Goal: Task Accomplishment & Management: Use online tool/utility

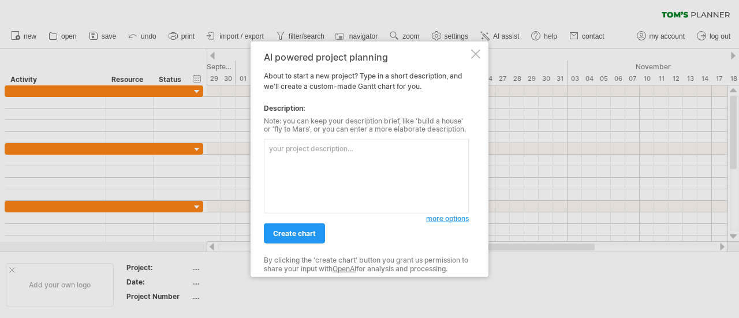
drag, startPoint x: 311, startPoint y: 156, endPoint x: 322, endPoint y: 157, distance: 11.6
click at [316, 157] on textarea at bounding box center [366, 176] width 205 height 74
type textarea "E"
type textarea "ㄐ"
type textarea "W"
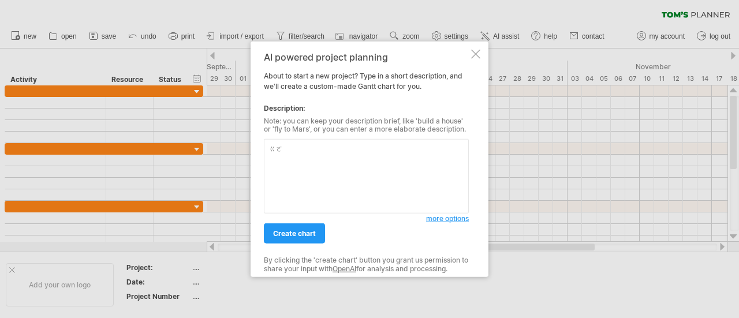
type textarea "ㄍ"
click at [367, 154] on textarea "Intel RMA回貨330.5k" at bounding box center [366, 176] width 205 height 74
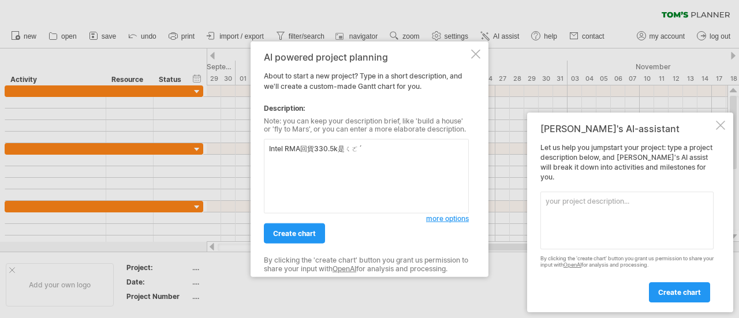
click at [383, 152] on textarea "Intel RMA回貨330.5k是ㄑㄛˊ" at bounding box center [366, 176] width 205 height 74
click at [546, 158] on div "Let us help you jumpstart your project: type a project description below, and […" at bounding box center [626, 222] width 173 height 159
click at [719, 130] on div at bounding box center [720, 125] width 9 height 9
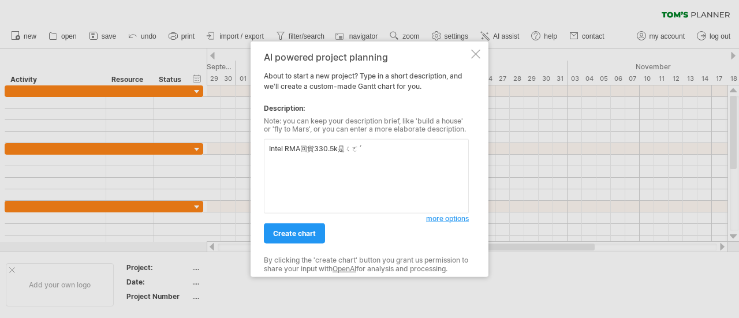
click at [377, 152] on textarea "Intel RMA回貨330.5k是ㄑㄛˊ" at bounding box center [366, 176] width 205 height 74
click at [357, 153] on textarea "Intel RMA回貨330.5k是" at bounding box center [366, 176] width 205 height 74
drag, startPoint x: 287, startPoint y: 158, endPoint x: 336, endPoint y: 163, distance: 49.4
click at [287, 159] on textarea "Intel RMA回貨330.5k事前准備" at bounding box center [366, 176] width 205 height 74
click at [380, 159] on textarea "Intel RMA回貨330.5k事前准備" at bounding box center [366, 176] width 205 height 74
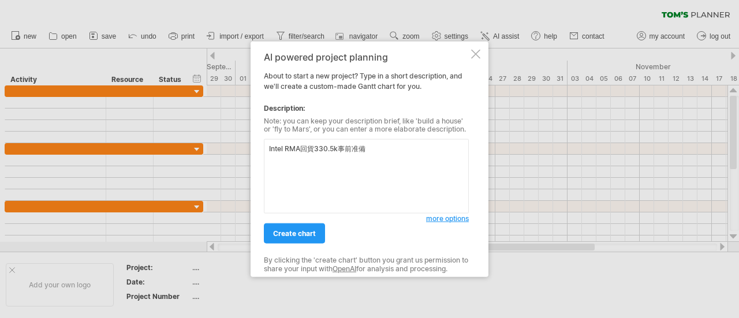
click at [381, 151] on textarea "Intel RMA回貨330.5k事前准備" at bounding box center [366, 176] width 205 height 74
drag, startPoint x: 381, startPoint y: 151, endPoint x: 224, endPoint y: 133, distance: 158.0
click at [224, 133] on div "Trying to reach [DOMAIN_NAME] Connected again... 0% clear filter new" at bounding box center [369, 159] width 739 height 318
click at [378, 153] on textarea "Intel RMA回貨330.5k事前准備" at bounding box center [366, 176] width 205 height 74
drag, startPoint x: 268, startPoint y: 151, endPoint x: 434, endPoint y: 163, distance: 166.2
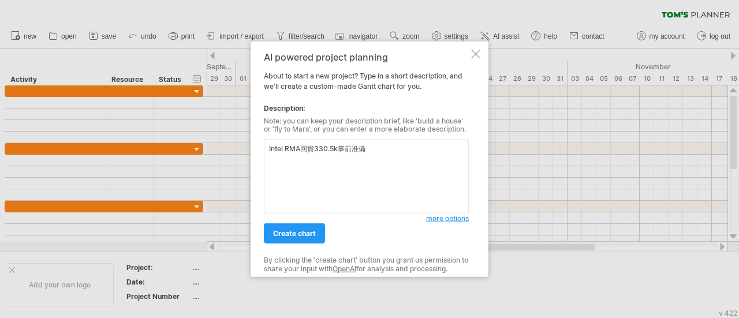
click at [434, 164] on textarea "Intel RMA回貨330.5k事前准備" at bounding box center [366, 176] width 205 height 74
paste textarea "回貨日:9/23 出貨日:12/5 清點撕標 印標 貼標 工程架設測試站 測試 目檢 FOQM 包裝"
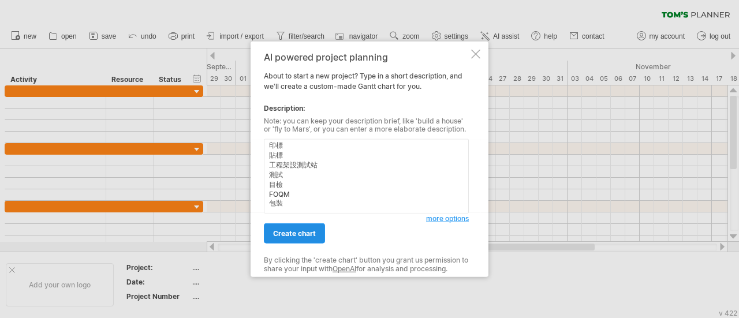
type textarea "Intel RMA回貨330.5k事前准備 回貨日:9/23 出貨日:12/5 清點撕標 印標 貼標 工程架設測試站 測試 目檢 FOQM 包裝"
click at [302, 229] on span "create chart" at bounding box center [294, 233] width 43 height 9
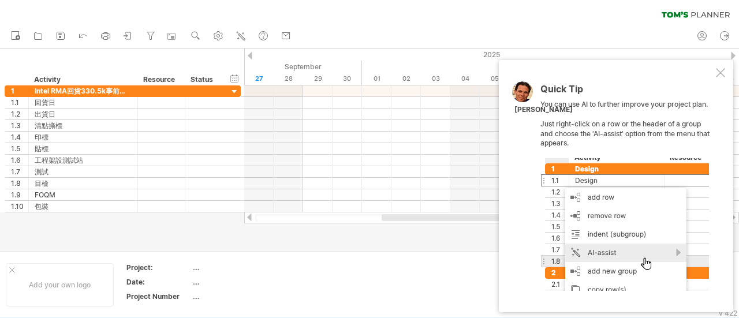
click at [719, 73] on div at bounding box center [720, 72] width 9 height 9
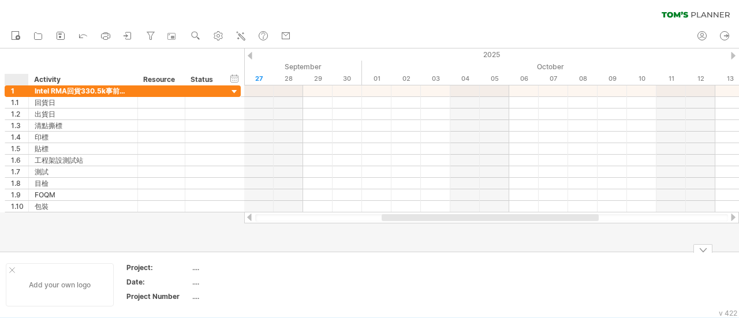
click at [13, 266] on div "Add your own logo" at bounding box center [60, 284] width 108 height 43
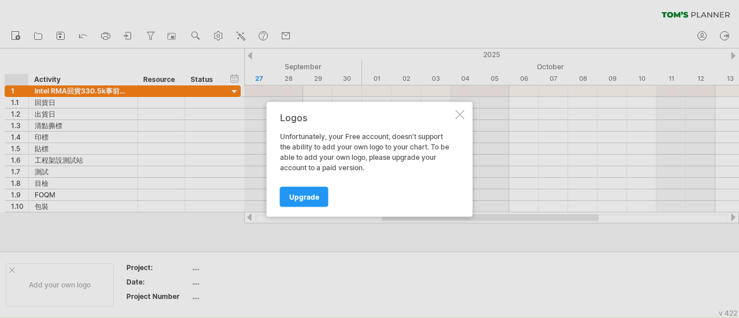
click at [460, 115] on div at bounding box center [460, 114] width 9 height 9
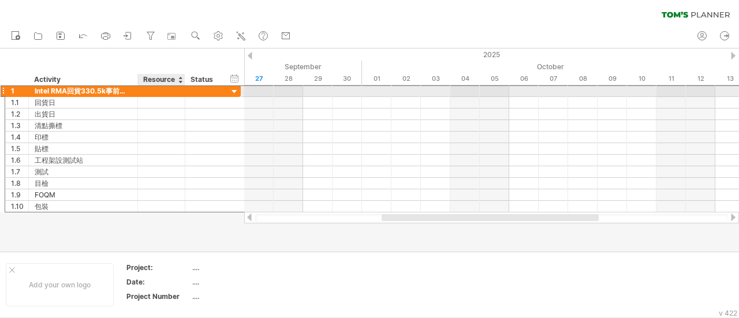
click at [174, 90] on div at bounding box center [161, 90] width 35 height 11
click at [201, 94] on div at bounding box center [203, 90] width 25 height 11
click at [236, 91] on div at bounding box center [234, 92] width 11 height 11
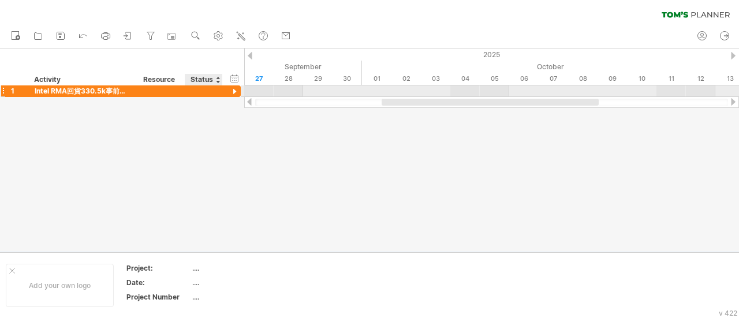
click at [235, 91] on div at bounding box center [234, 92] width 11 height 11
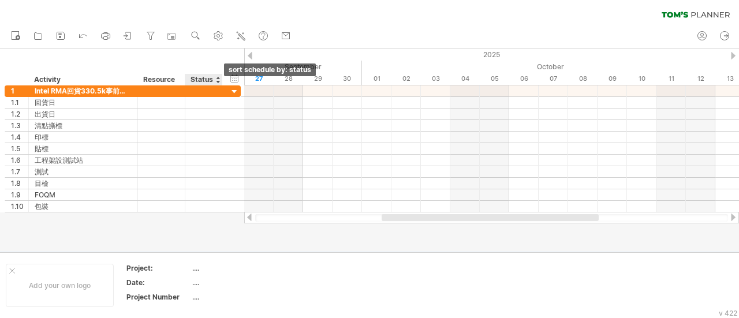
click at [217, 80] on div at bounding box center [217, 80] width 5 height 12
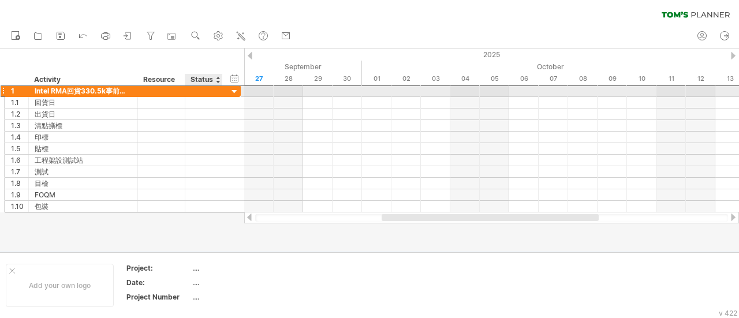
click at [206, 90] on div at bounding box center [203, 90] width 25 height 11
click at [208, 88] on input "text" at bounding box center [203, 90] width 25 height 11
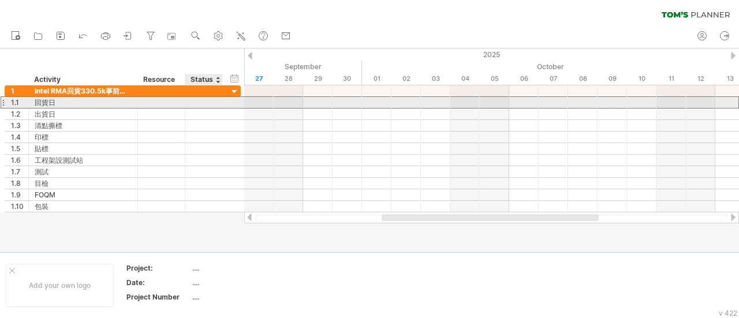
click at [197, 103] on div at bounding box center [203, 102] width 25 height 11
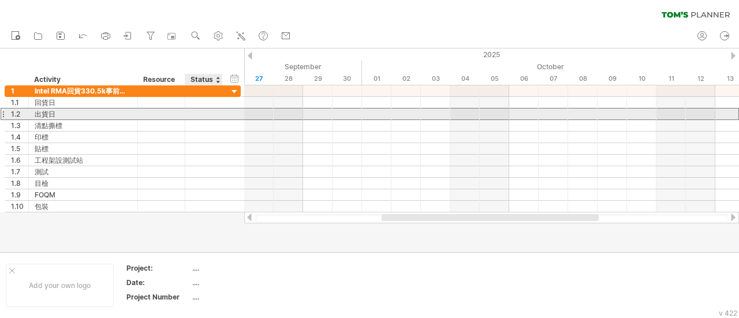
click at [199, 116] on div at bounding box center [203, 114] width 25 height 11
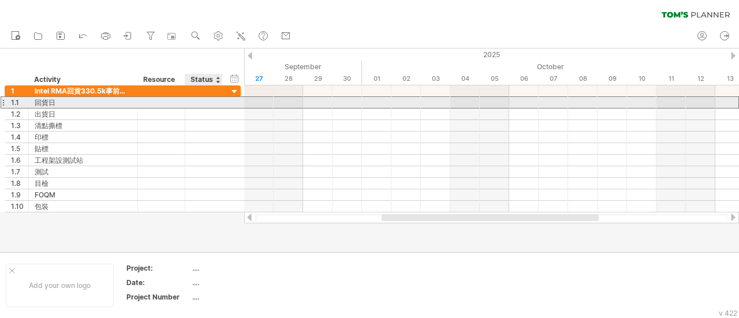
click at [201, 98] on div at bounding box center [203, 102] width 25 height 11
type input "*"
type input "****"
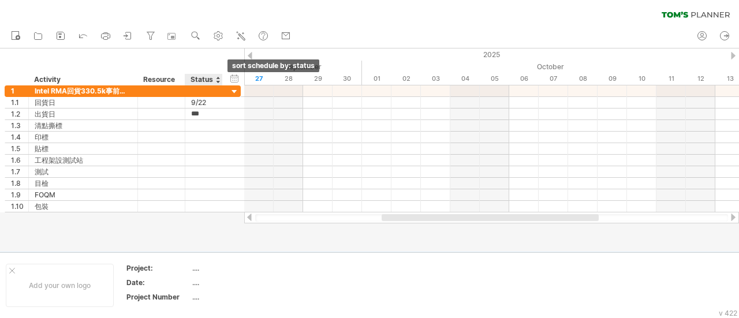
type input "****"
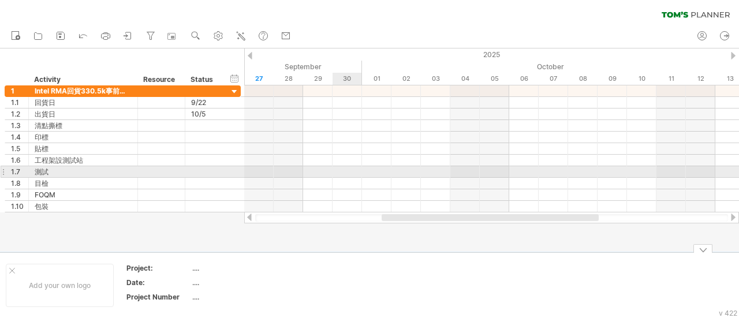
click at [331, 161] on div at bounding box center [491, 161] width 495 height 12
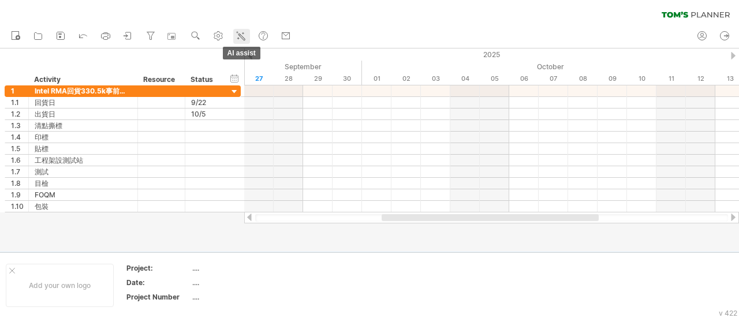
click at [242, 38] on icon at bounding box center [241, 36] width 6 height 6
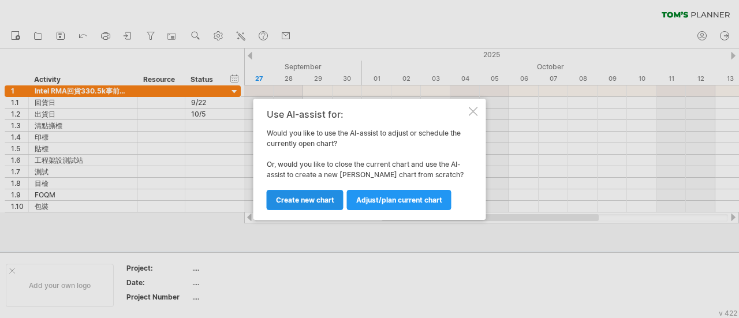
click at [298, 206] on link "Create new chart" at bounding box center [305, 200] width 77 height 20
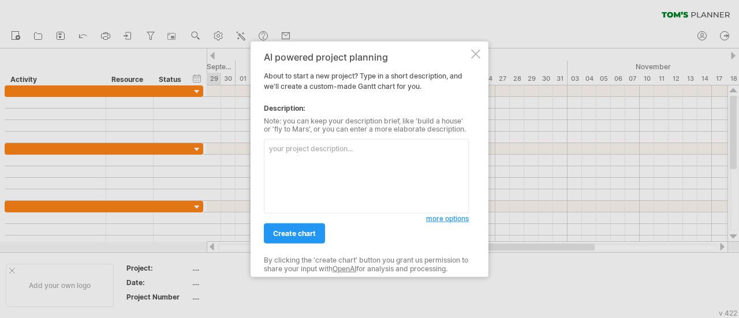
click at [476, 57] on div at bounding box center [475, 53] width 9 height 9
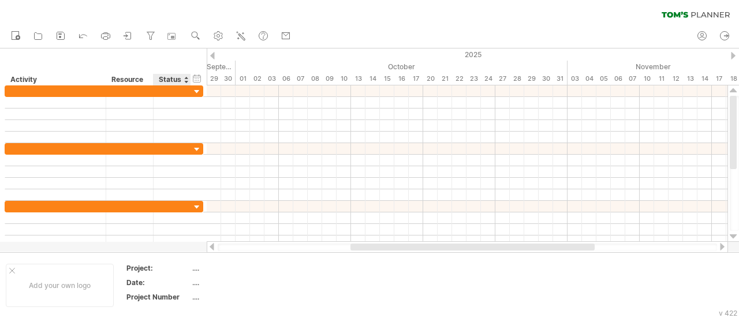
click at [184, 81] on div at bounding box center [186, 80] width 5 height 12
click at [186, 77] on div at bounding box center [186, 80] width 5 height 12
click at [188, 81] on div at bounding box center [190, 80] width 4 height 12
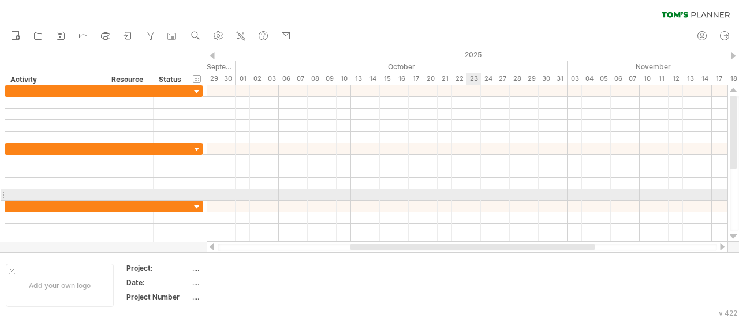
click at [467, 198] on div at bounding box center [467, 195] width 521 height 12
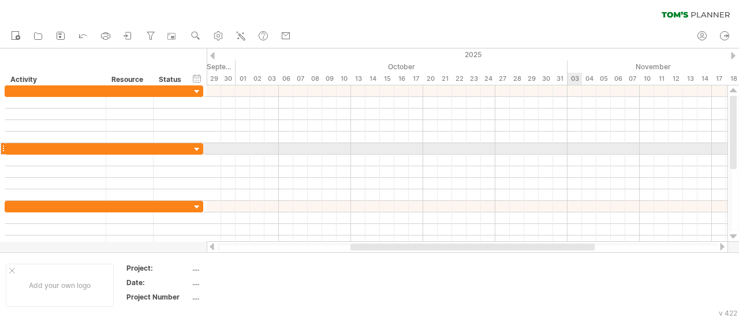
click at [568, 154] on div at bounding box center [467, 172] width 521 height 58
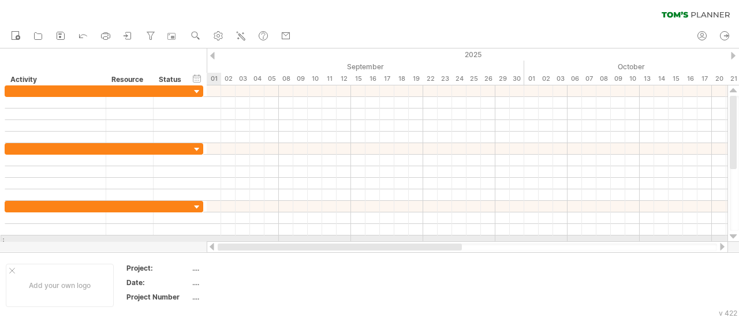
drag, startPoint x: 576, startPoint y: 248, endPoint x: 0, endPoint y: 230, distance: 576.5
click at [3, 234] on div "Trying to reach [DOMAIN_NAME] Connected again... 0% clear filter new" at bounding box center [369, 159] width 739 height 318
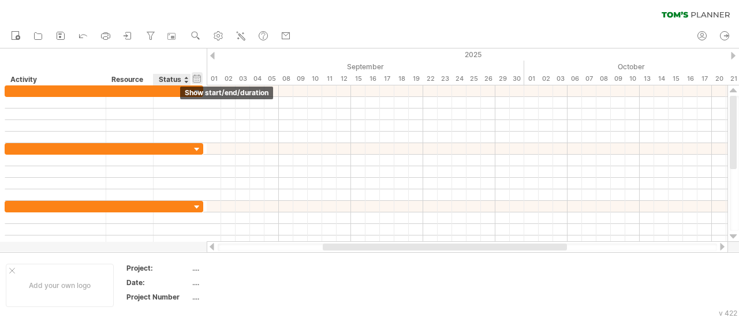
click at [199, 77] on div "hide start/end/duration show start/end/duration" at bounding box center [197, 78] width 11 height 12
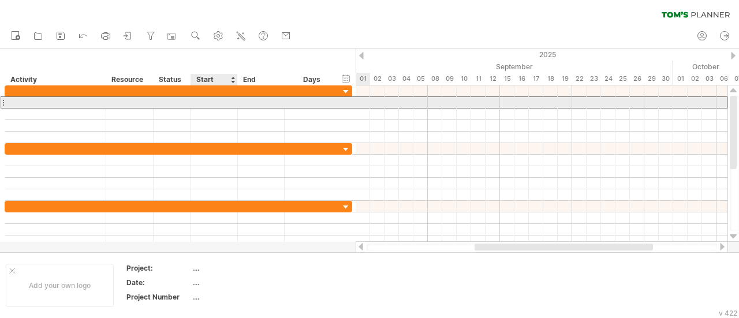
click at [218, 101] on div at bounding box center [214, 102] width 47 height 11
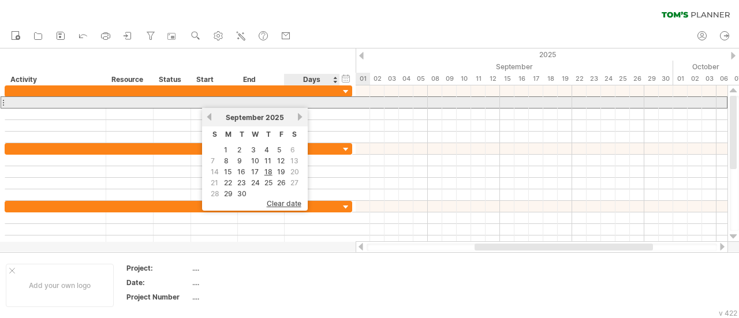
click at [324, 103] on div at bounding box center [311, 102] width 43 height 11
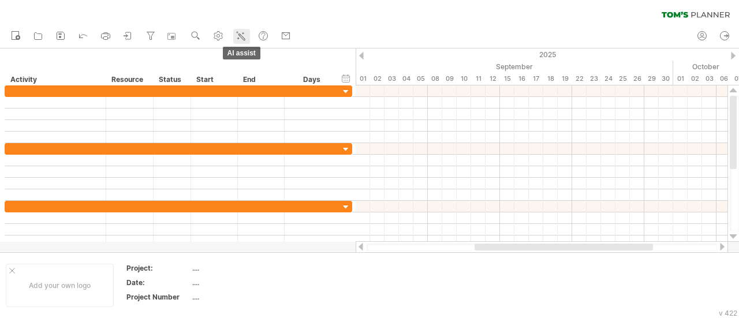
scroll to position [0, 0]
click at [241, 36] on icon at bounding box center [241, 36] width 6 height 6
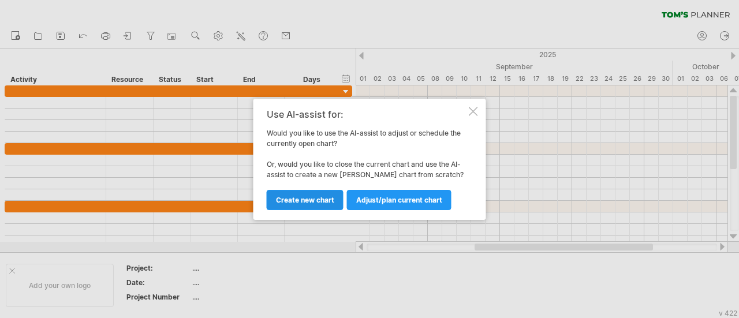
click at [292, 200] on span "Create new chart" at bounding box center [305, 200] width 58 height 9
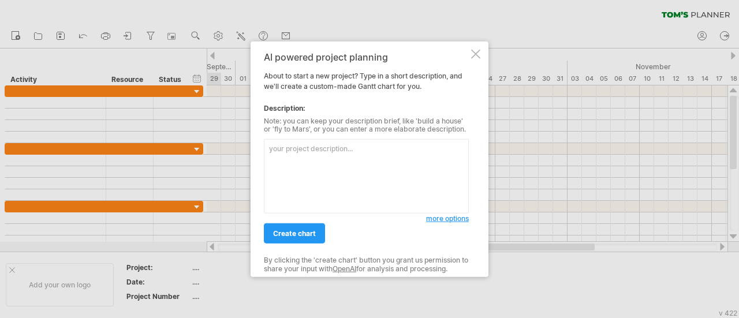
paste textarea "Intel RMA回貨330.5k事前准備 回貨日:9/23 出貨日:12/5 清點撕標 印標 貼標 工程架設測試站 測試 目檢 FOQM 包裝"
type textarea "Intel RMA回貨330.5k事前准備 回貨日:9/23 出貨日:12/5 清點撕標 印標 貼標 工程架設測試站 測試 目檢 FOQM 包裝"
click at [298, 232] on span "create chart" at bounding box center [294, 233] width 43 height 9
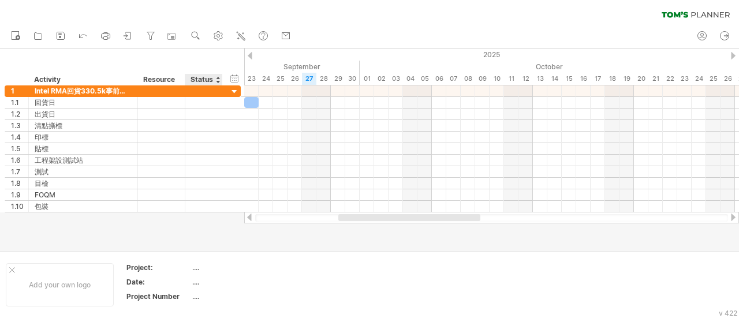
click at [217, 77] on div at bounding box center [217, 80] width 5 height 12
click at [214, 78] on div "Status" at bounding box center [203, 80] width 25 height 12
click at [218, 58] on div "hide start/end/duration show start/end/duration ******** Activity ******** Reso…" at bounding box center [122, 66] width 244 height 37
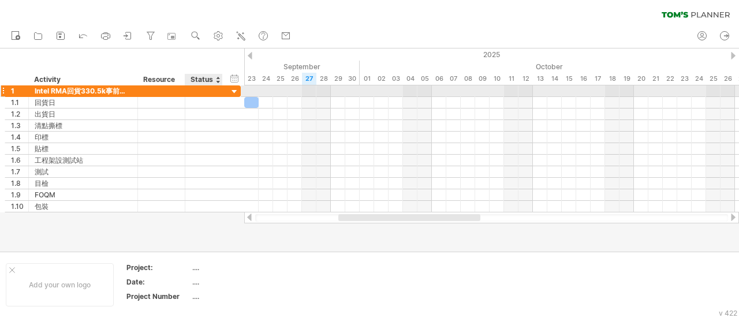
click at [238, 91] on div at bounding box center [234, 92] width 11 height 11
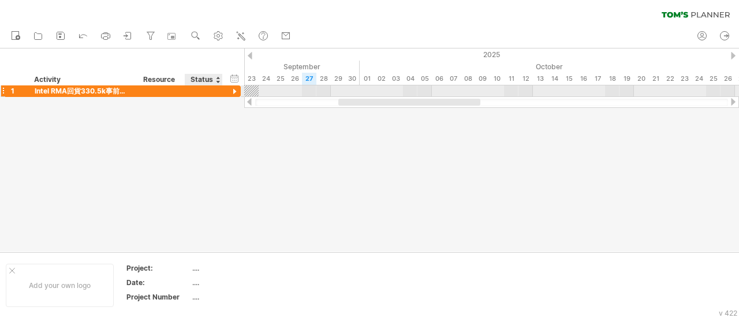
click at [237, 92] on div at bounding box center [234, 92] width 11 height 11
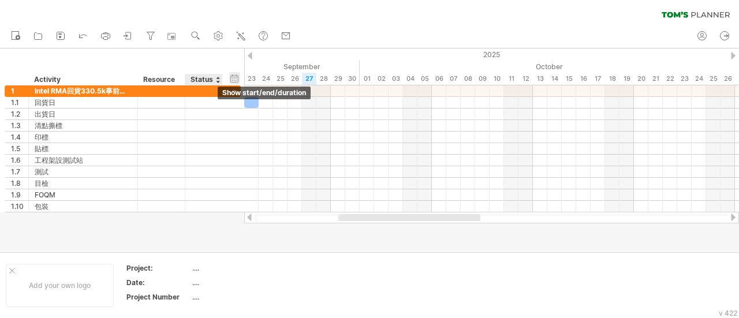
click at [233, 76] on div "hide start/end/duration show start/end/duration" at bounding box center [234, 78] width 11 height 12
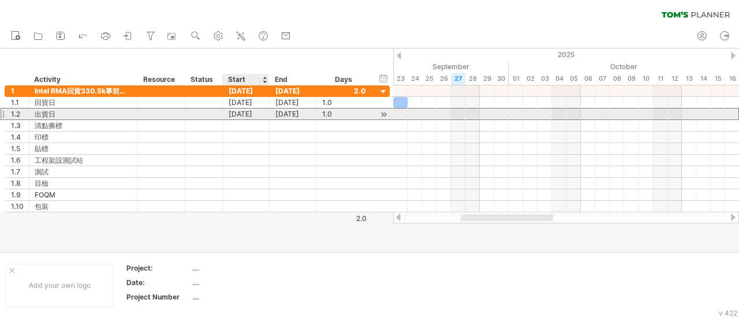
click at [237, 114] on div "[DATE]" at bounding box center [246, 114] width 47 height 11
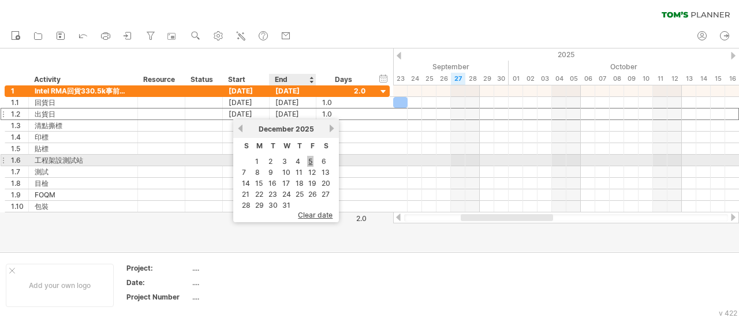
click at [311, 161] on link "5" at bounding box center [310, 161] width 6 height 11
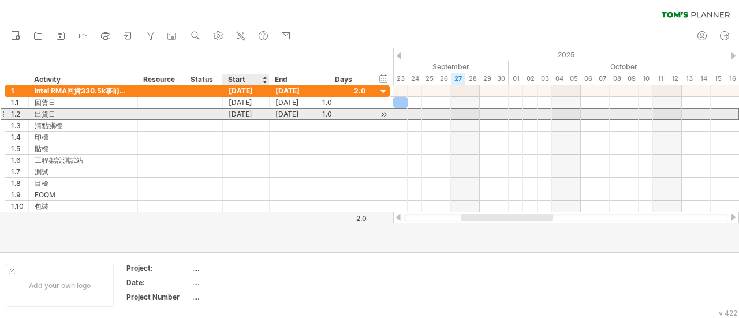
click at [252, 118] on div "[DATE]" at bounding box center [246, 114] width 47 height 11
click at [300, 114] on div "[DATE]" at bounding box center [293, 114] width 47 height 11
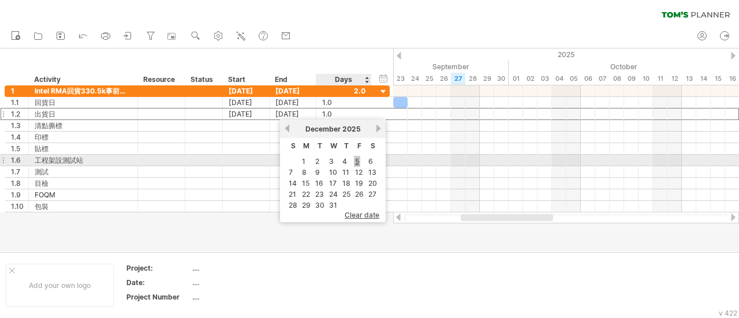
click at [355, 160] on link "5" at bounding box center [357, 161] width 6 height 11
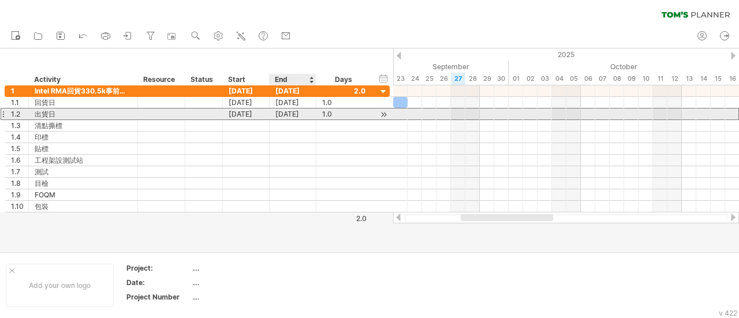
click at [296, 115] on div "[DATE]" at bounding box center [293, 114] width 47 height 11
click at [233, 113] on div "[DATE]" at bounding box center [246, 114] width 47 height 11
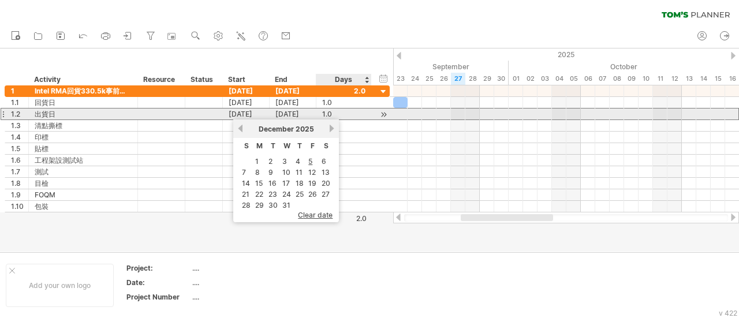
click at [335, 114] on div "1.0" at bounding box center [343, 114] width 43 height 11
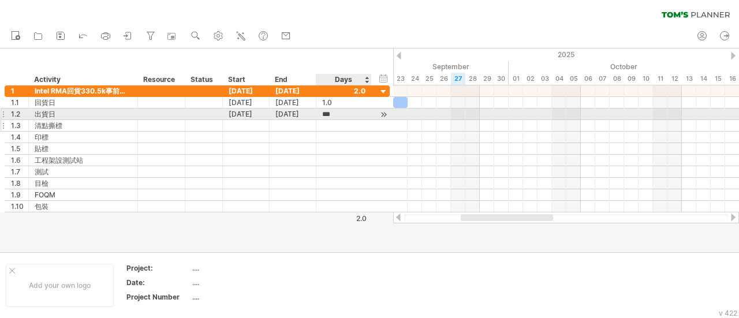
scroll to position [0, 0]
click at [241, 114] on div "[DATE]" at bounding box center [246, 114] width 47 height 11
click at [308, 118] on div "[DATE]" at bounding box center [293, 114] width 47 height 11
click at [253, 112] on div "[DATE]" at bounding box center [246, 114] width 47 height 11
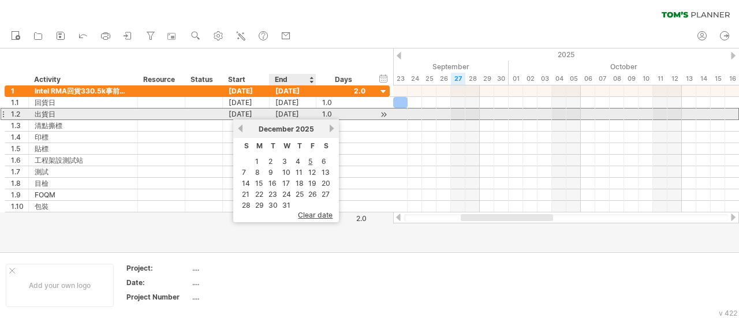
click at [316, 118] on div "1.0 1.0" at bounding box center [343, 114] width 55 height 11
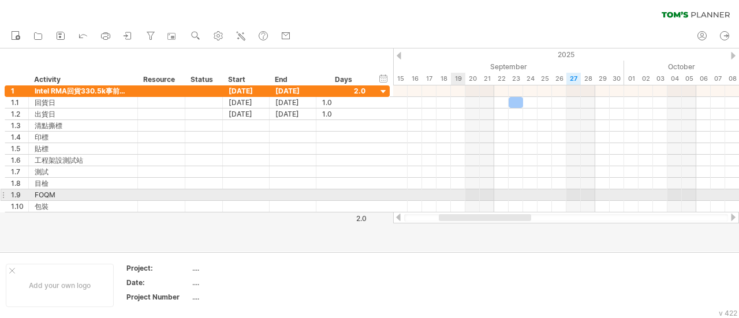
drag, startPoint x: 475, startPoint y: 219, endPoint x: 453, endPoint y: 197, distance: 30.6
click at [453, 197] on div "Trying to reach [DOMAIN_NAME] Connected again... 0% clear filter new 1" at bounding box center [369, 159] width 739 height 318
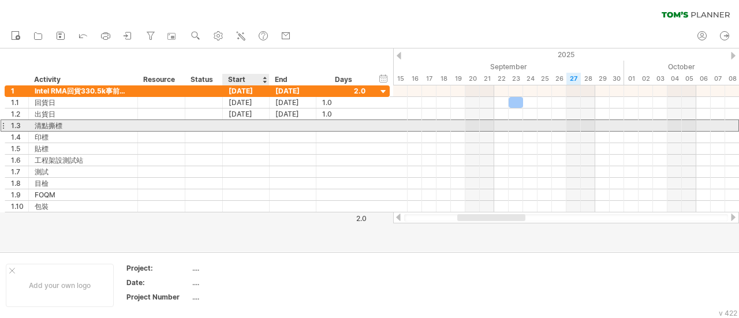
click at [248, 124] on div at bounding box center [246, 125] width 47 height 11
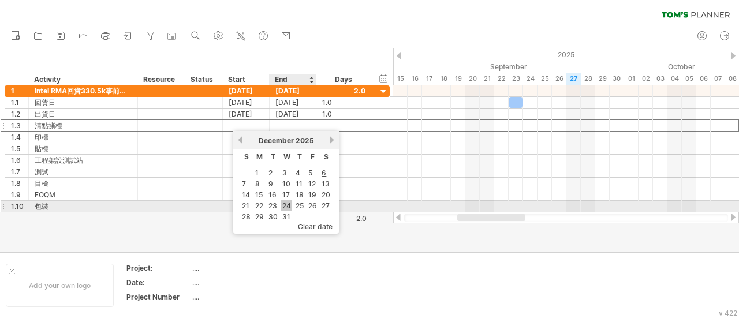
click at [286, 203] on link "24" at bounding box center [286, 205] width 11 height 11
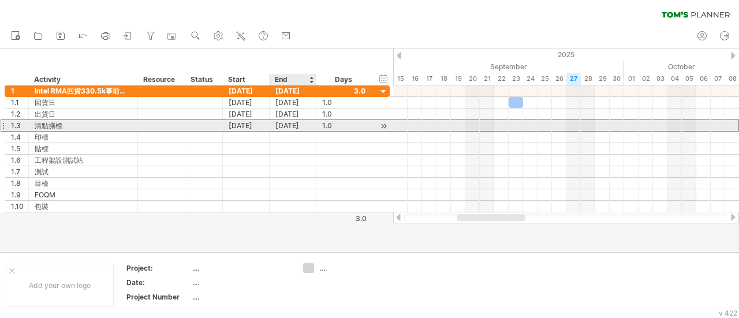
click at [303, 127] on div "[DATE]" at bounding box center [293, 125] width 47 height 11
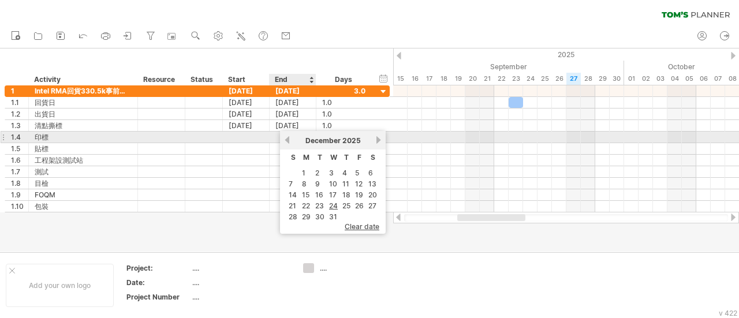
click at [290, 141] on link "previous" at bounding box center [287, 140] width 9 height 9
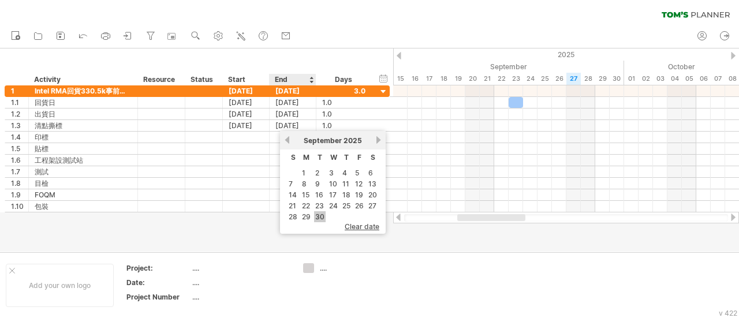
click at [319, 213] on link "30" at bounding box center [320, 216] width 12 height 11
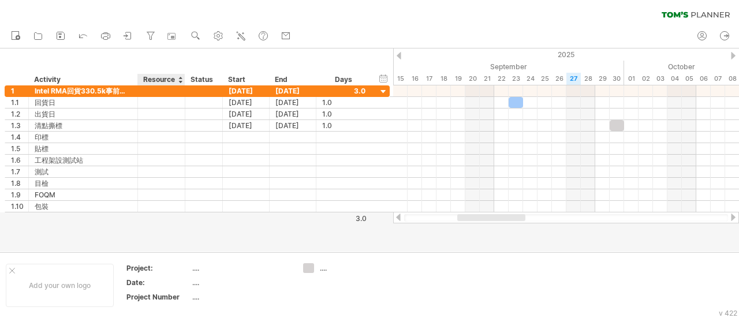
drag, startPoint x: 141, startPoint y: 77, endPoint x: 175, endPoint y: 77, distance: 34.1
click at [175, 77] on div "******** Resource" at bounding box center [160, 80] width 47 height 12
click at [154, 38] on icon at bounding box center [151, 36] width 12 height 12
type input "**********"
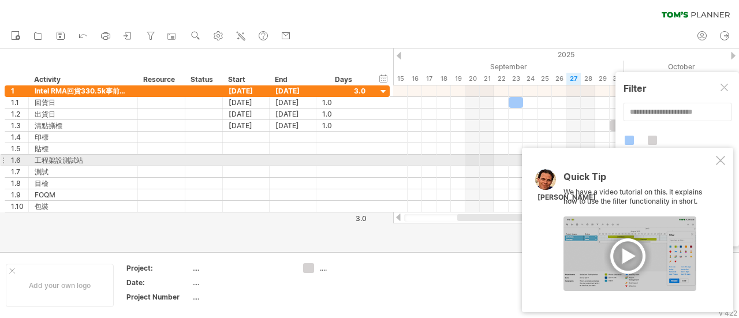
click at [718, 159] on div at bounding box center [720, 160] width 9 height 9
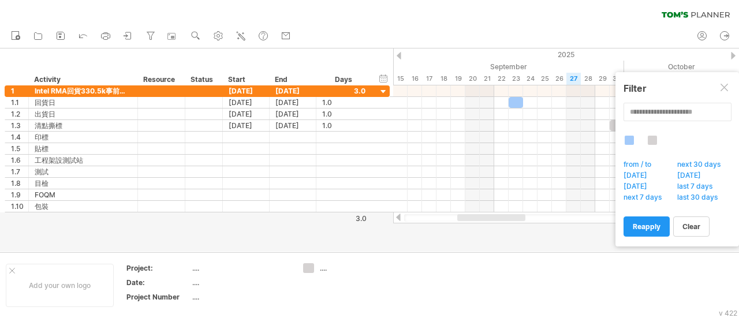
click at [729, 85] on div at bounding box center [725, 88] width 9 height 9
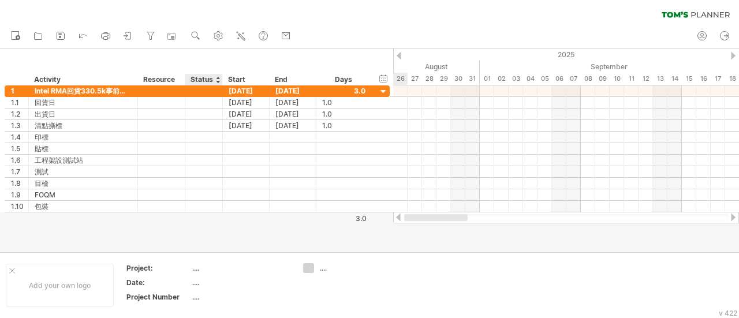
drag, startPoint x: 496, startPoint y: 219, endPoint x: 728, endPoint y: 69, distance: 276.4
click at [232, 223] on div "Trying to reach [DOMAIN_NAME] Connected again... 0% clear filter new 1" at bounding box center [369, 159] width 739 height 318
drag, startPoint x: 32, startPoint y: 80, endPoint x: 150, endPoint y: 46, distance: 121.9
click at [305, 79] on div "******** Activity ******** Resource ****** Status Start End Days" at bounding box center [188, 80] width 367 height 12
click at [135, 80] on div at bounding box center [137, 80] width 4 height 12
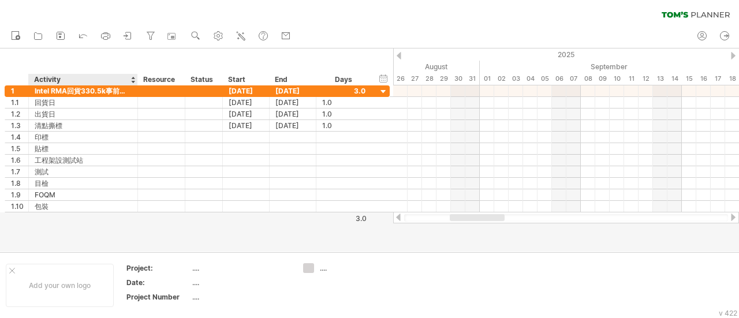
click at [136, 79] on div at bounding box center [137, 80] width 4 height 12
click at [182, 78] on div at bounding box center [184, 80] width 4 height 12
click at [180, 79] on div "******** Resource" at bounding box center [160, 80] width 47 height 12
drag, startPoint x: 174, startPoint y: 80, endPoint x: 144, endPoint y: 80, distance: 30.6
click at [144, 80] on div "Resource" at bounding box center [160, 80] width 35 height 12
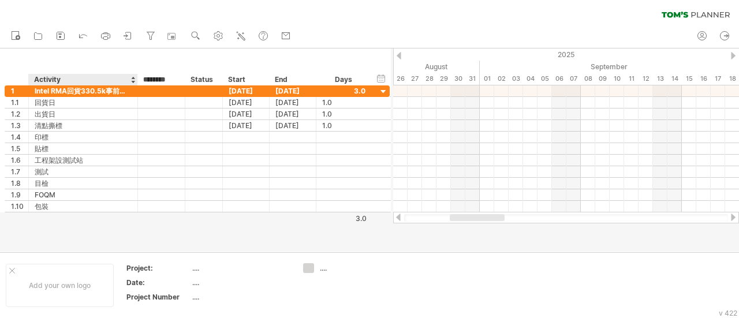
click at [144, 78] on input "********" at bounding box center [160, 80] width 35 height 12
drag, startPoint x: 142, startPoint y: 80, endPoint x: 178, endPoint y: 83, distance: 35.9
click at [178, 83] on div "******** Resource" at bounding box center [160, 80] width 47 height 12
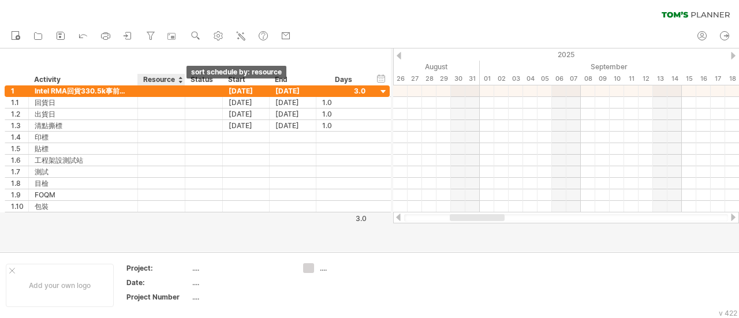
click at [179, 81] on div at bounding box center [180, 80] width 5 height 12
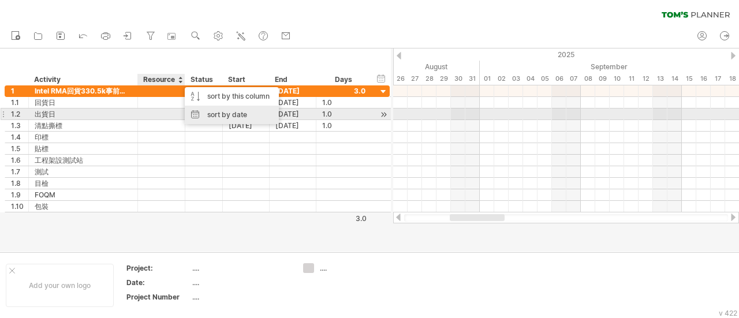
click at [221, 117] on div "sort by date" at bounding box center [232, 115] width 94 height 18
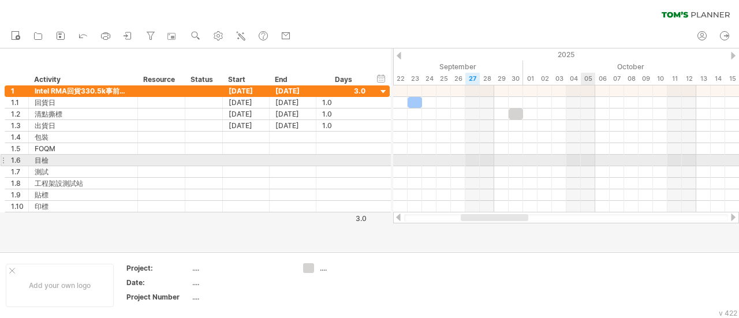
drag, startPoint x: 602, startPoint y: 173, endPoint x: 596, endPoint y: 178, distance: 7.8
click at [602, 173] on div at bounding box center [566, 148] width 346 height 127
